Goal: Information Seeking & Learning: Learn about a topic

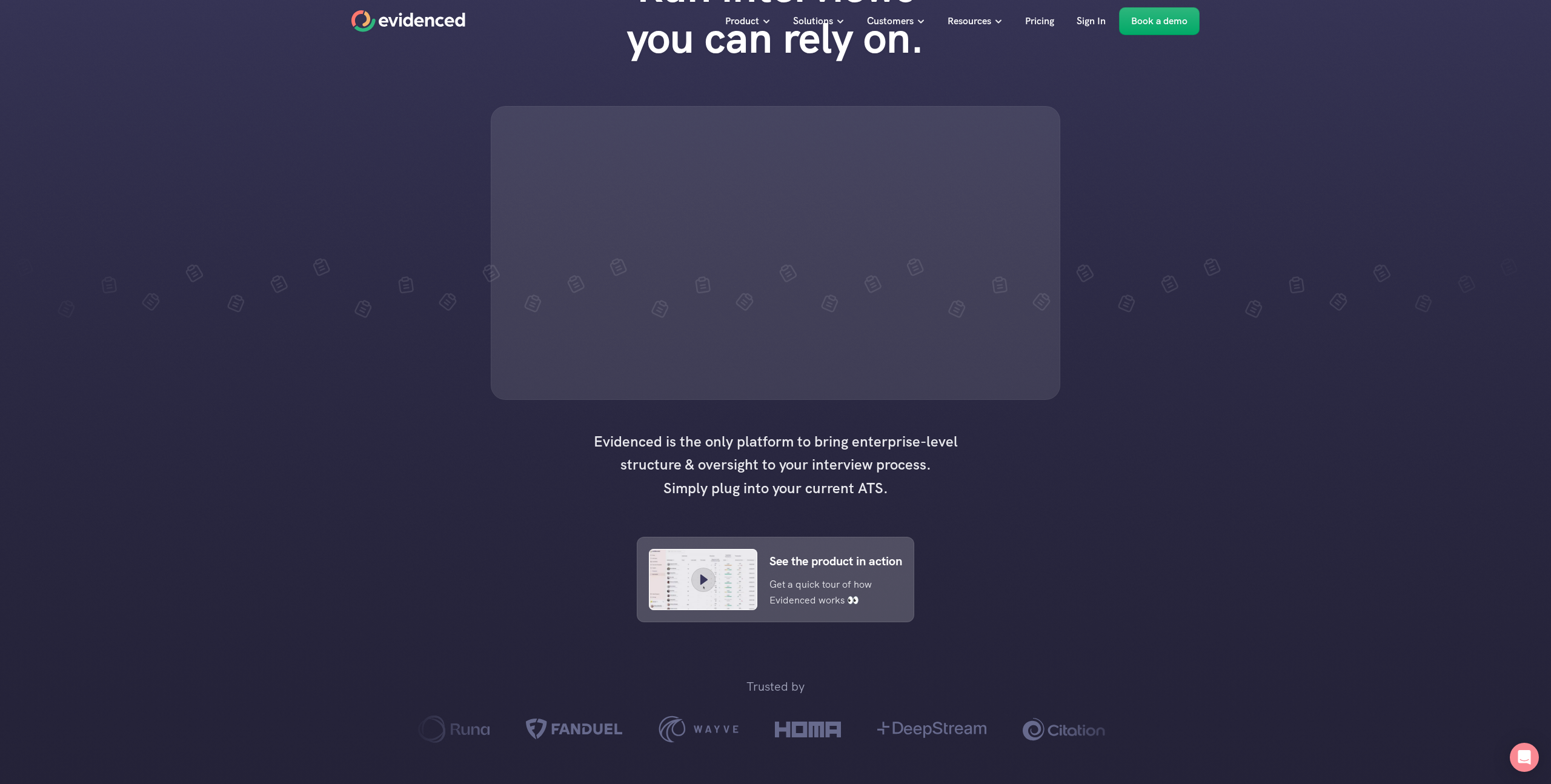
scroll to position [177, 0]
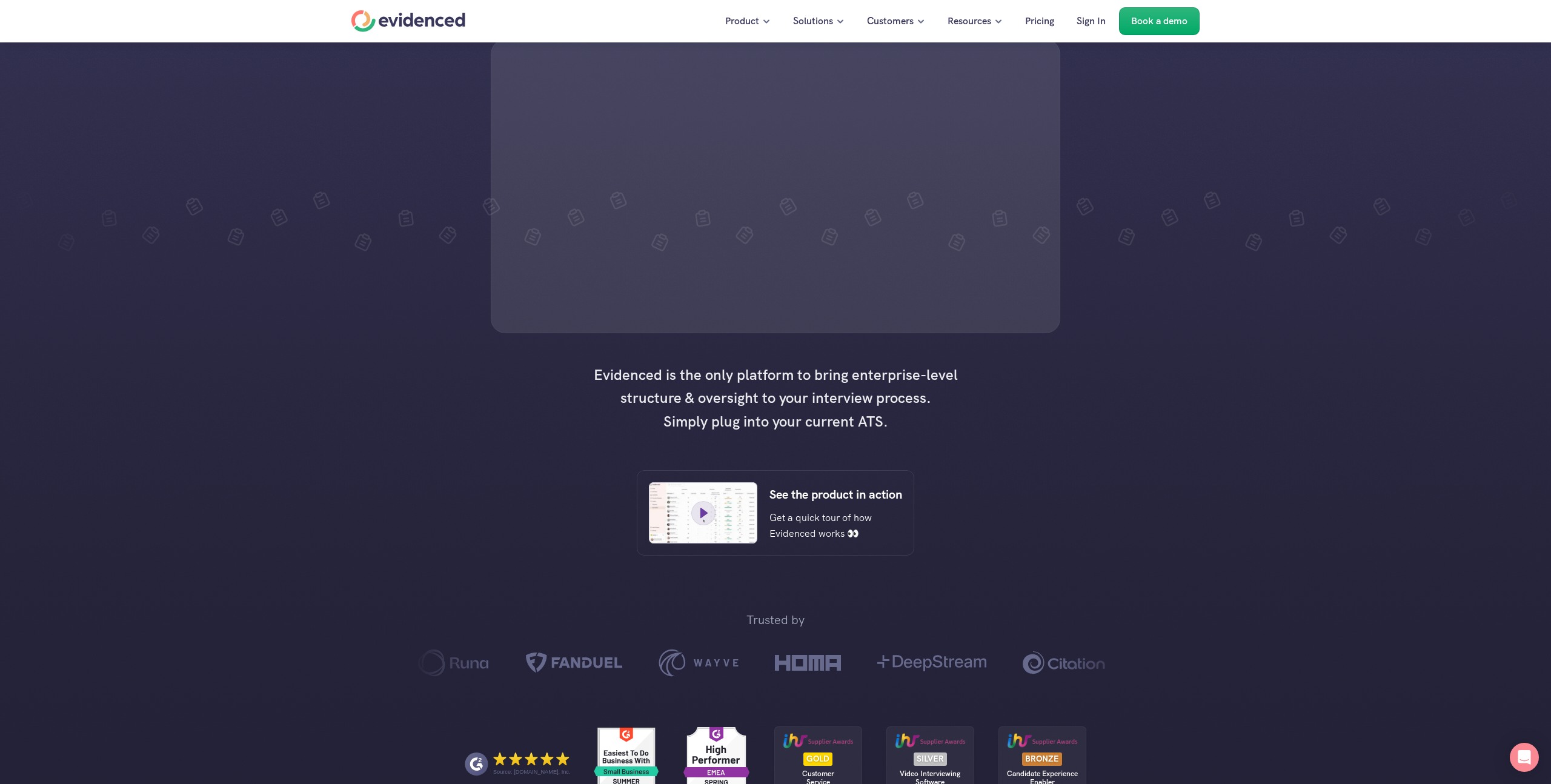
click at [827, 540] on div "See the product in action Get a quick tour of how Evidenced works 👀" at bounding box center [835, 513] width 132 height 56
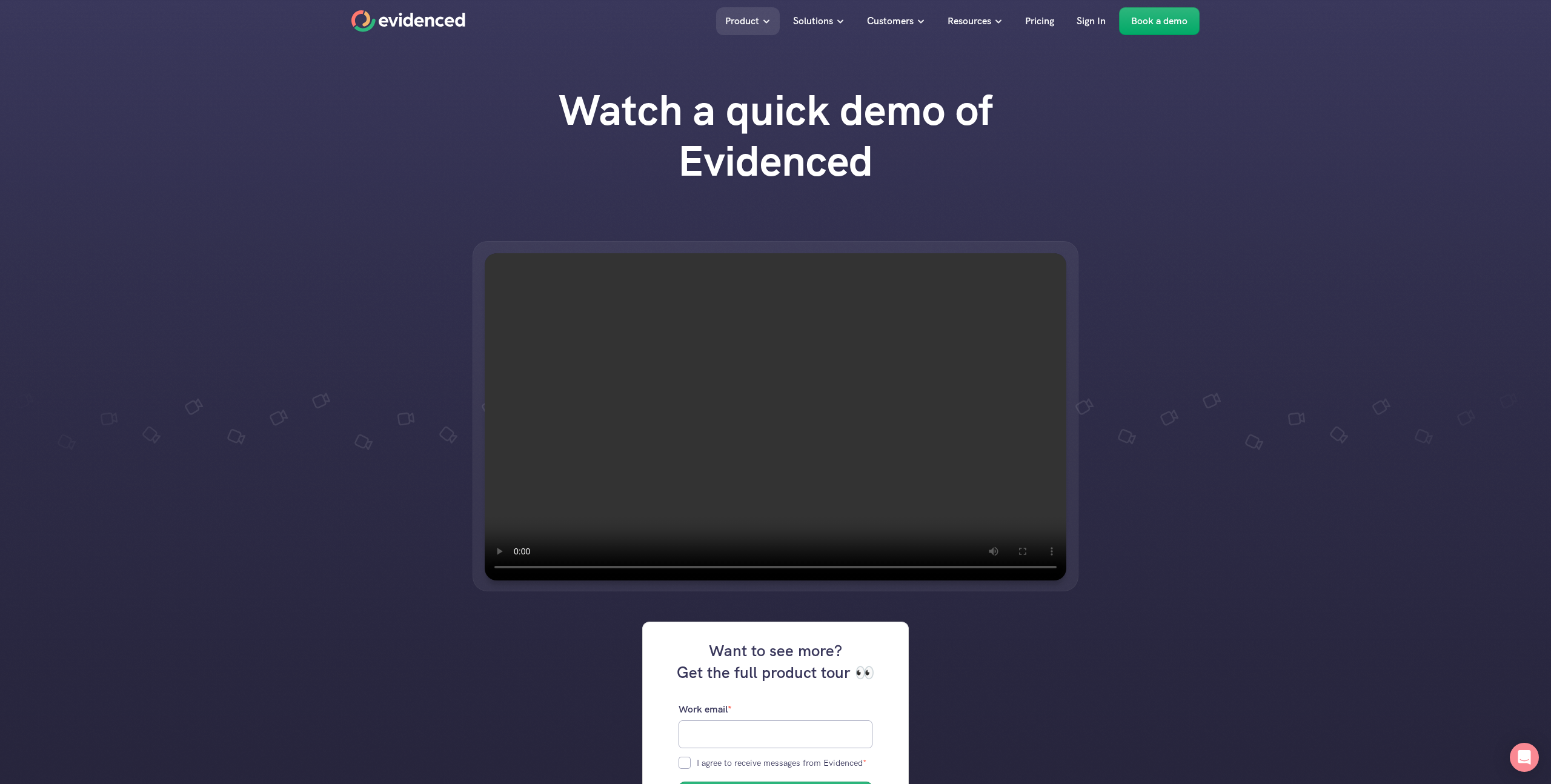
click at [326, 140] on div "Watch a quick demo of Evidenced" at bounding box center [775, 148] width 1551 height 126
click at [1046, 22] on p "Pricing" at bounding box center [1039, 21] width 29 height 16
